Goal: Find contact information: Find contact information

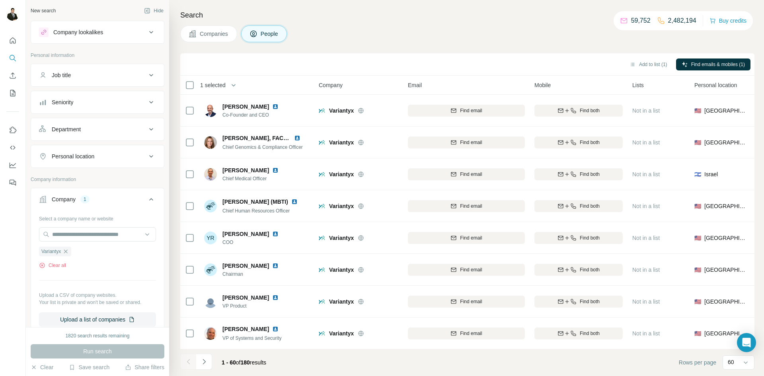
scroll to position [1655, 0]
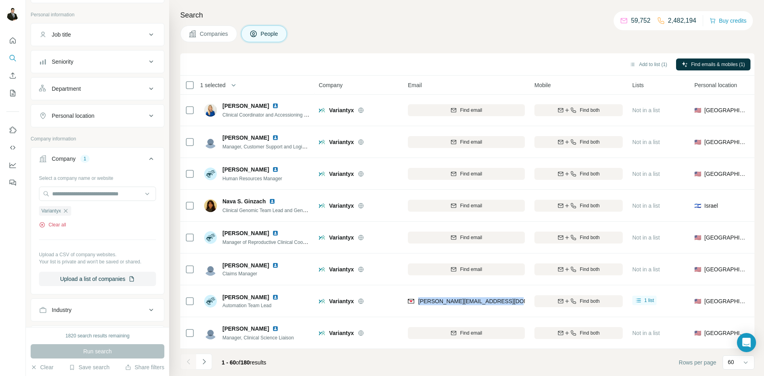
click at [57, 228] on button "Clear all" at bounding box center [52, 224] width 27 height 7
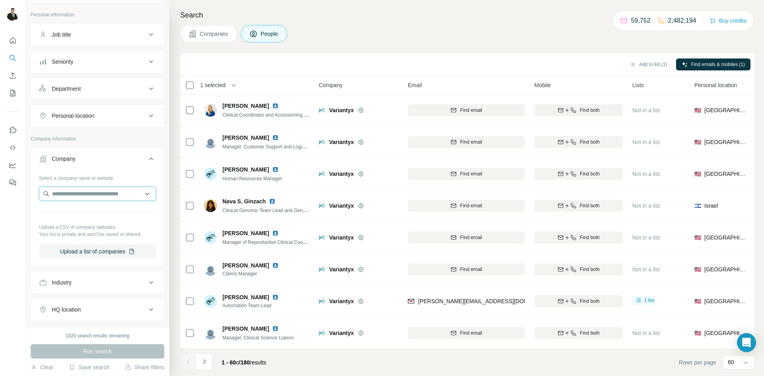
click at [68, 194] on input "text" at bounding box center [97, 194] width 117 height 14
type input "**********"
click at [86, 213] on p "InsideTracker" at bounding box center [81, 212] width 38 height 8
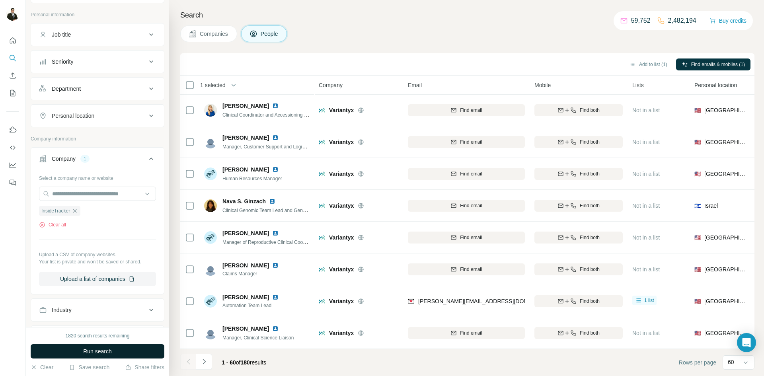
click at [132, 354] on button "Run search" at bounding box center [98, 351] width 134 height 14
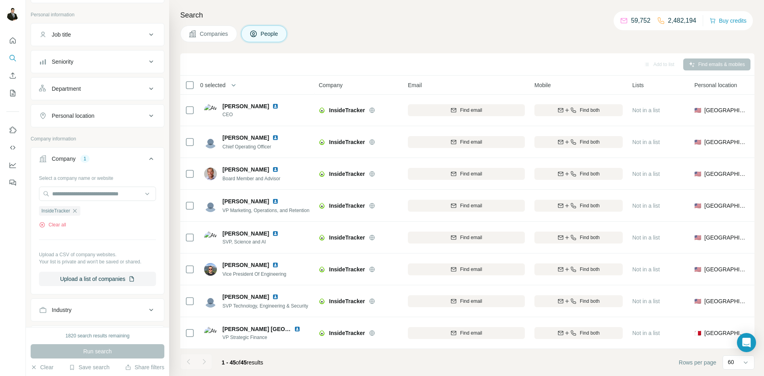
scroll to position [1177, 0]
click at [734, 365] on div "60" at bounding box center [737, 362] width 20 height 8
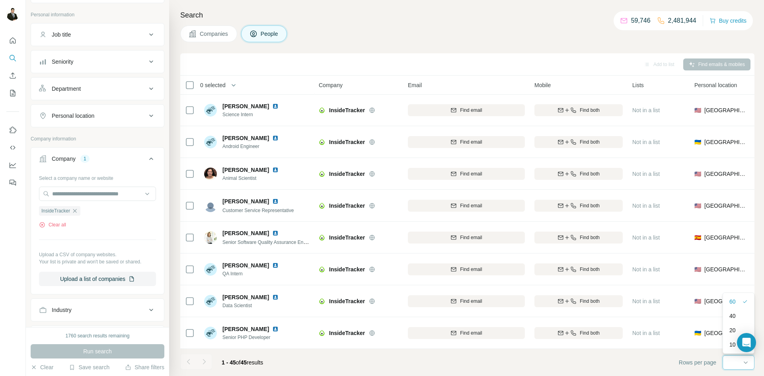
scroll to position [0, 0]
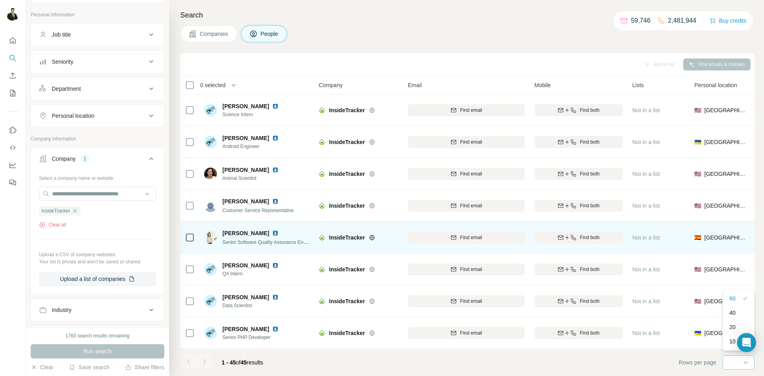
click at [506, 368] on footer "1 - 45 of 45 results Rows per page 60" at bounding box center [467, 362] width 574 height 27
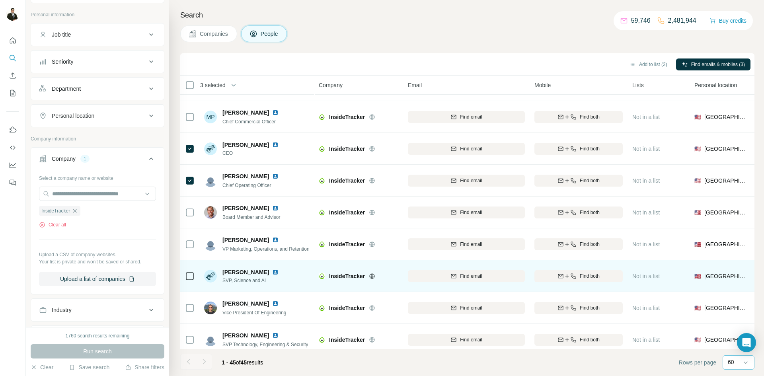
scroll to position [30, 0]
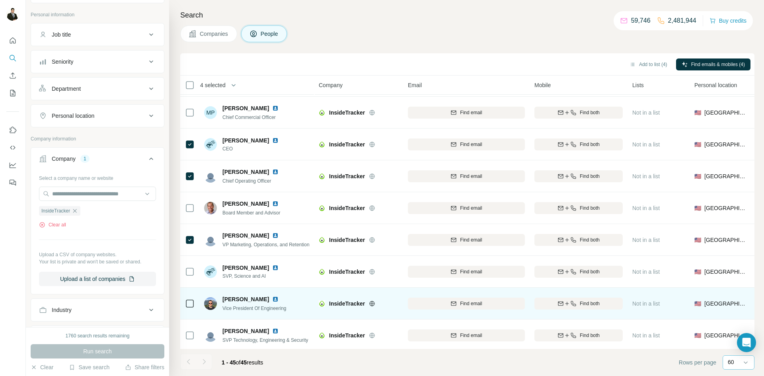
click at [185, 299] on icon at bounding box center [190, 304] width 10 height 10
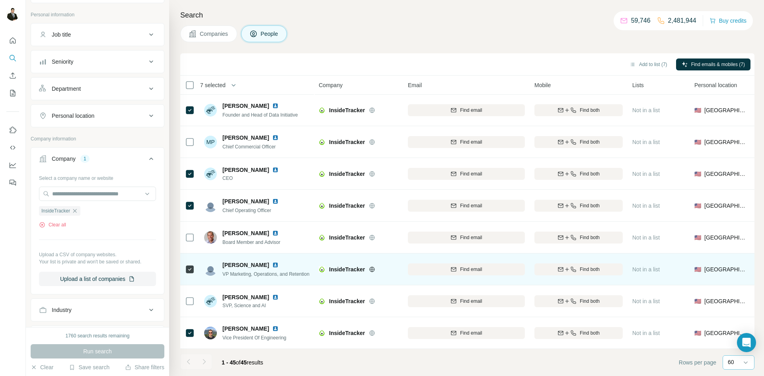
scroll to position [0, 0]
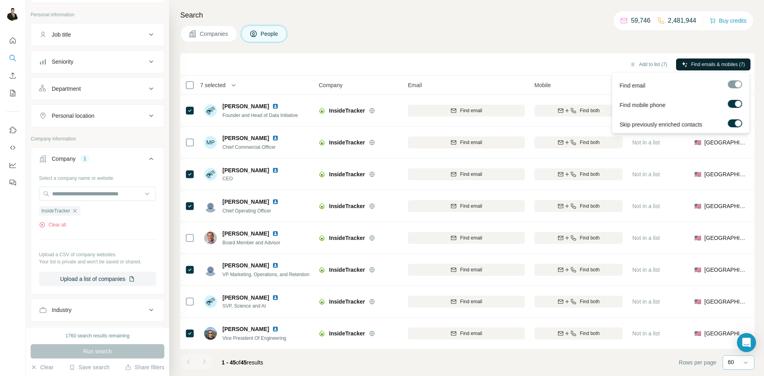
click at [715, 66] on span "Find emails & mobiles (7)" at bounding box center [718, 64] width 54 height 7
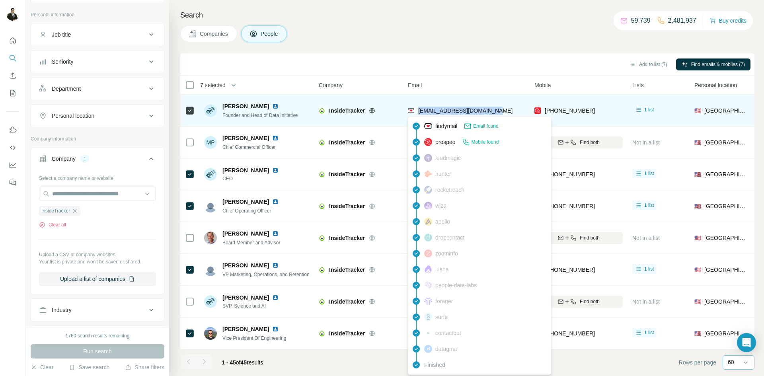
drag, startPoint x: 497, startPoint y: 111, endPoint x: 419, endPoint y: 110, distance: 77.9
click at [419, 110] on div "[EMAIL_ADDRESS][DOMAIN_NAME]" at bounding box center [466, 110] width 117 height 22
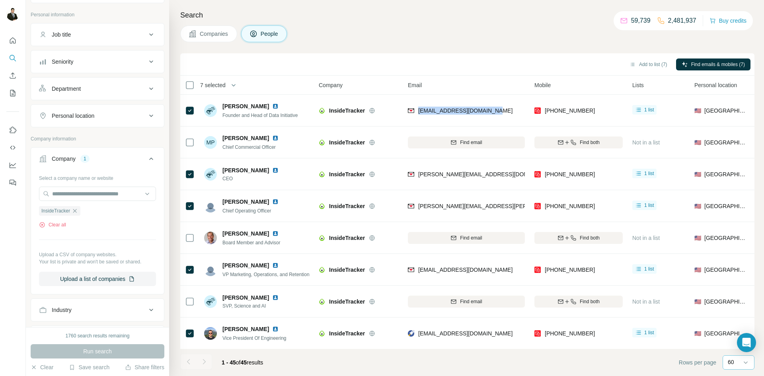
copy span "[EMAIL_ADDRESS][DOMAIN_NAME]"
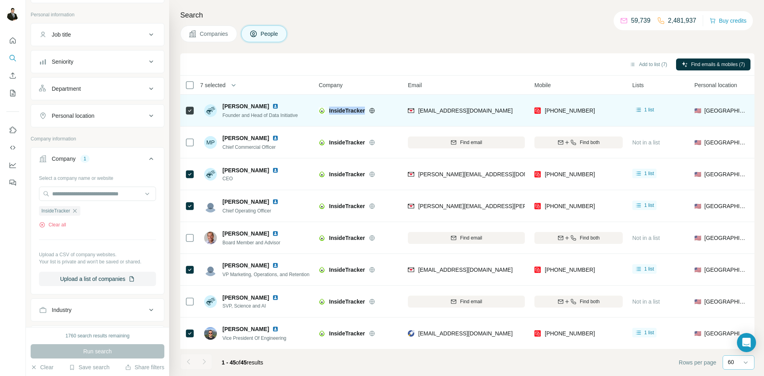
drag, startPoint x: 328, startPoint y: 109, endPoint x: 374, endPoint y: 115, distance: 45.7
click at [374, 115] on div "InsideTracker" at bounding box center [359, 110] width 80 height 22
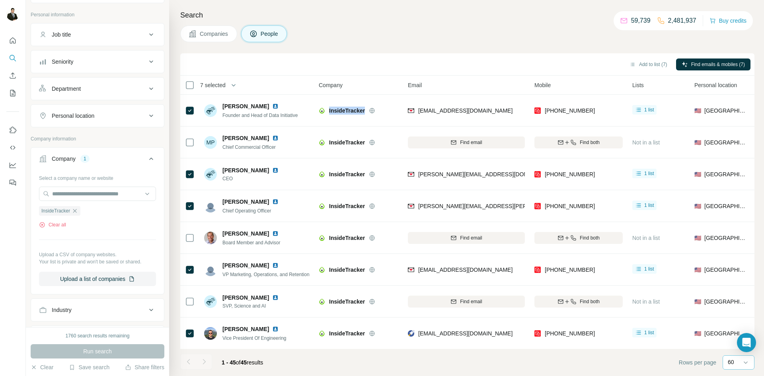
copy div "InsideTracker"
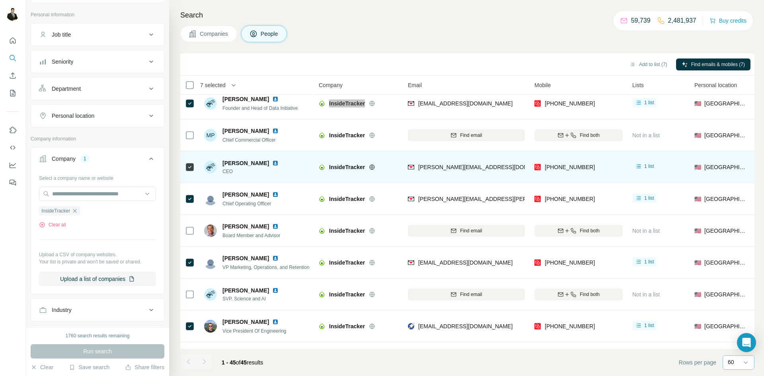
scroll to position [4, 0]
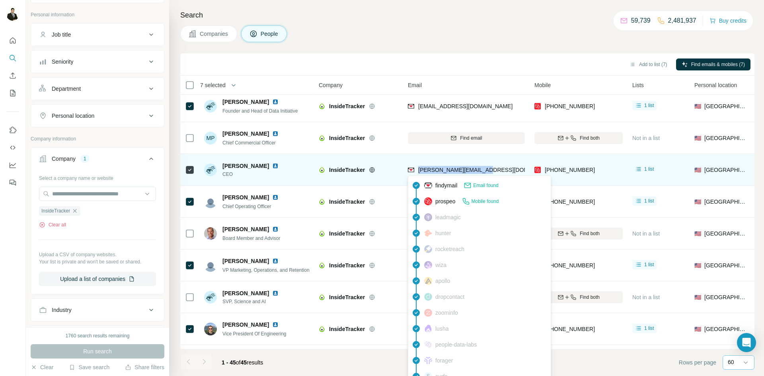
drag, startPoint x: 484, startPoint y: 174, endPoint x: 417, endPoint y: 169, distance: 67.0
click at [417, 169] on div "[PERSON_NAME][EMAIL_ADDRESS][DOMAIN_NAME]" at bounding box center [466, 170] width 117 height 22
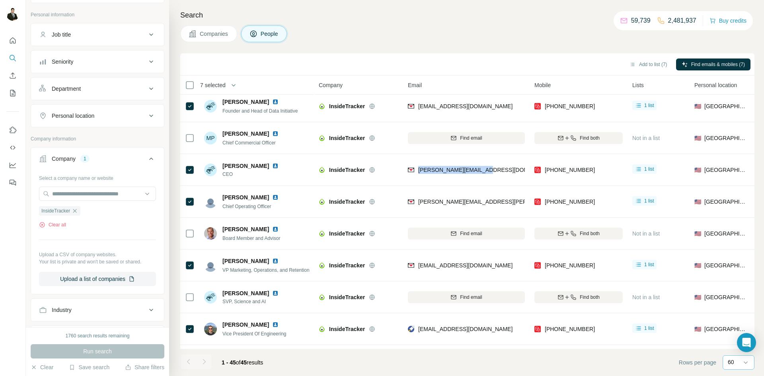
copy span "[PERSON_NAME][EMAIL_ADDRESS][DOMAIN_NAME]"
